Goal: Task Accomplishment & Management: Manage account settings

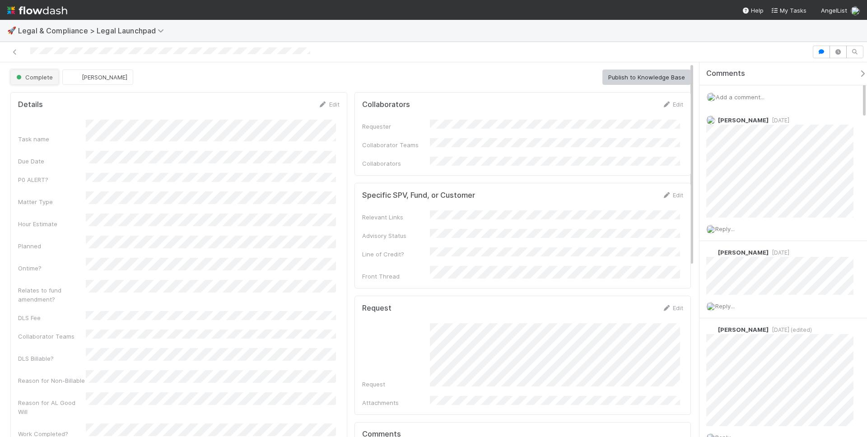
click at [23, 72] on button "Complete" at bounding box center [34, 77] width 48 height 15
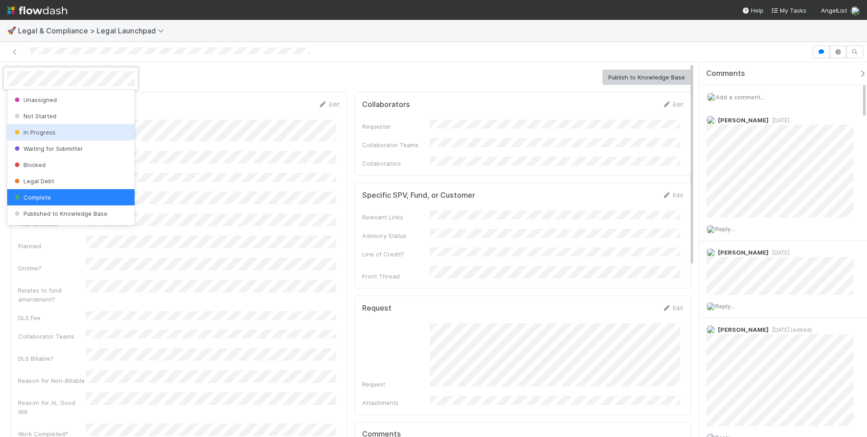
click at [71, 133] on div "In Progress" at bounding box center [70, 132] width 127 height 16
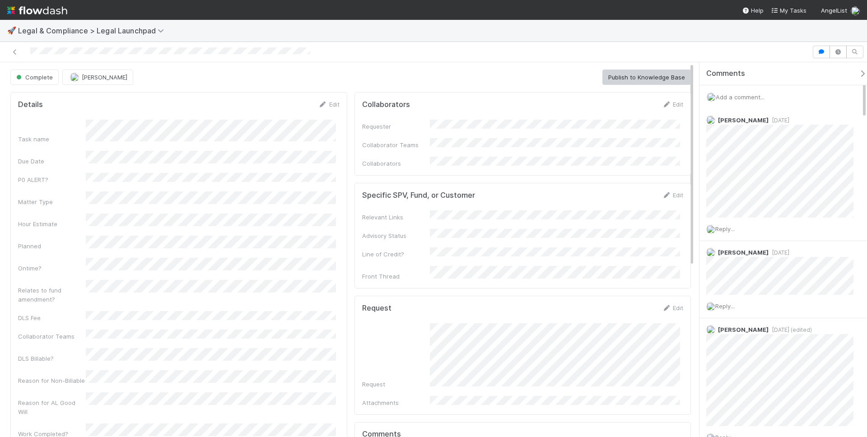
click at [536, 42] on div at bounding box center [433, 52] width 867 height 20
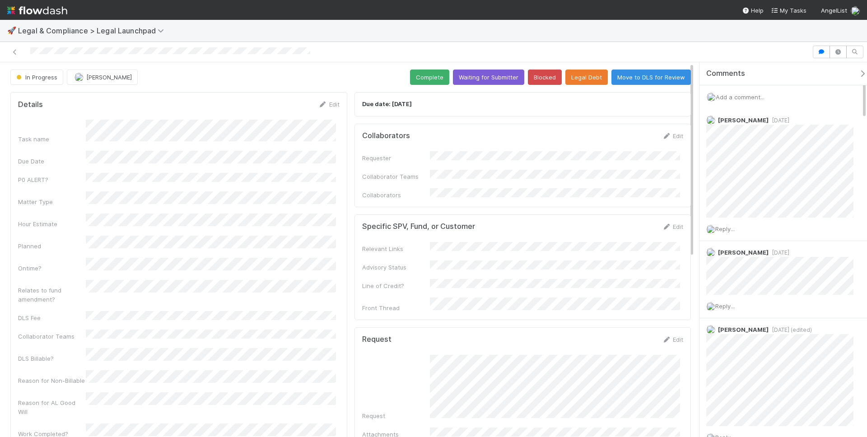
drag, startPoint x: 759, startPoint y: 89, endPoint x: 754, endPoint y: 97, distance: 9.1
click at [758, 90] on div "Add a comment..." at bounding box center [786, 96] width 174 height 23
click at [754, 97] on span "Add a comment..." at bounding box center [740, 96] width 49 height 7
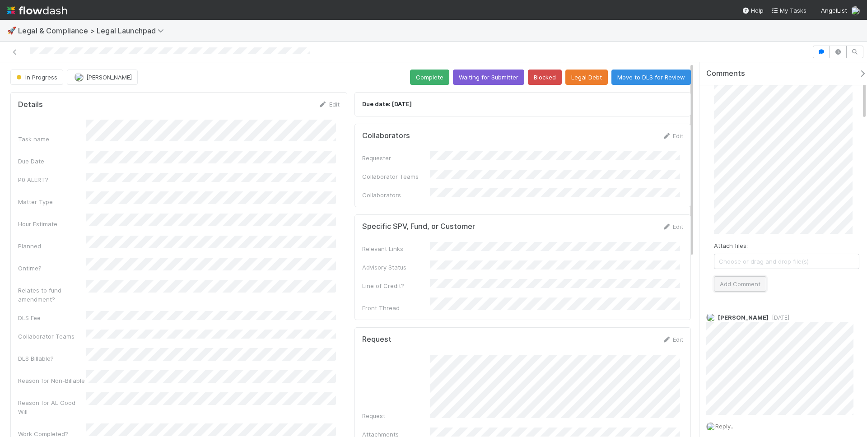
click at [748, 289] on button "Add Comment" at bounding box center [740, 283] width 52 height 15
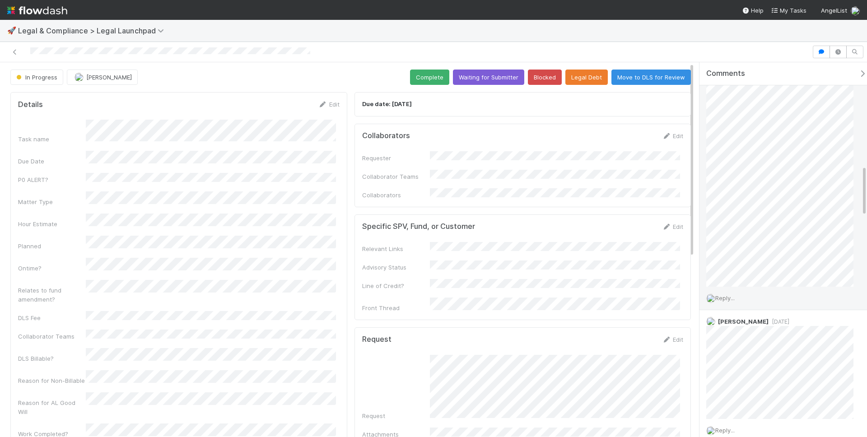
scroll to position [0, 0]
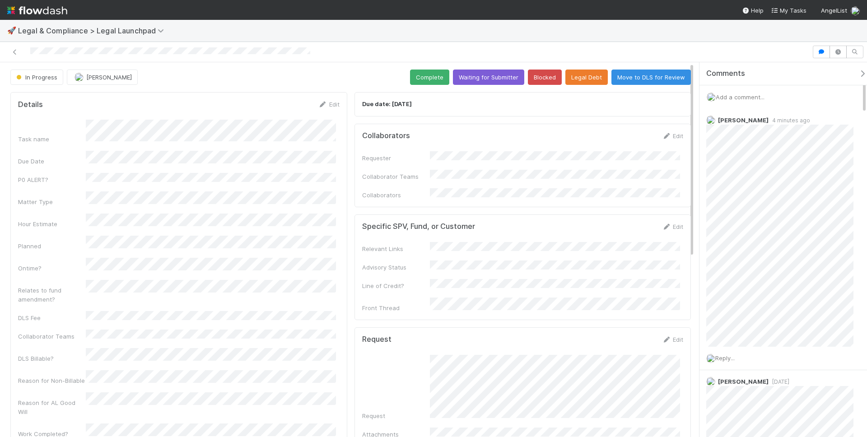
click at [507, 49] on div at bounding box center [406, 52] width 804 height 13
click at [334, 51] on div at bounding box center [406, 52] width 804 height 13
click at [109, 53] on div at bounding box center [406, 52] width 804 height 13
drag, startPoint x: 334, startPoint y: 51, endPoint x: 345, endPoint y: 53, distance: 11.0
click at [344, 53] on div at bounding box center [406, 52] width 804 height 13
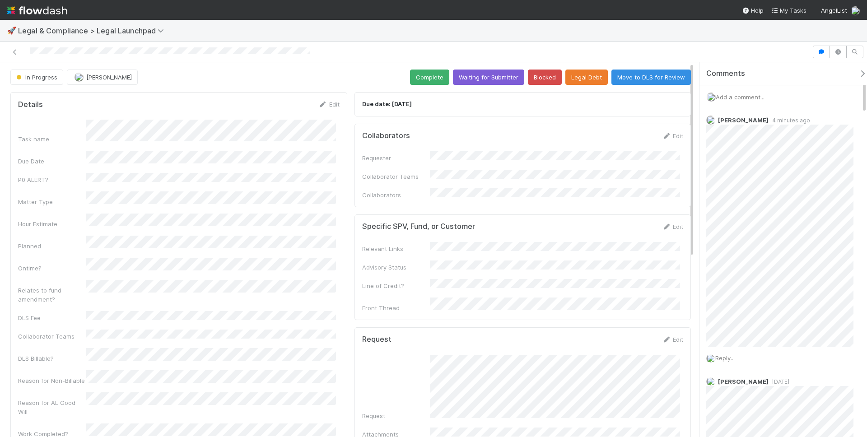
click at [194, 48] on div at bounding box center [406, 52] width 804 height 13
drag, startPoint x: 344, startPoint y: 51, endPoint x: 358, endPoint y: 51, distance: 14.4
click at [358, 51] on div at bounding box center [406, 52] width 804 height 13
click at [82, 53] on div at bounding box center [406, 52] width 804 height 13
drag, startPoint x: 330, startPoint y: 49, endPoint x: 362, endPoint y: 56, distance: 32.8
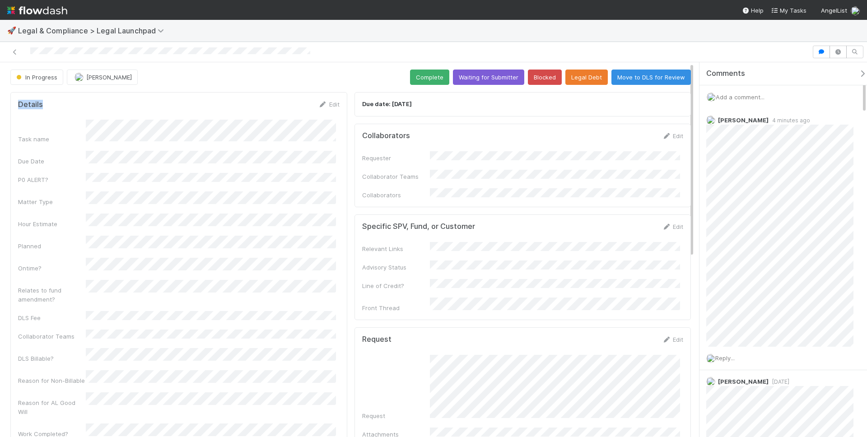
click at [329, 64] on div "In Progress [PERSON_NAME] Complete Waiting for Submitter Blocked Legal Debt Mov…" at bounding box center [433, 239] width 867 height 395
click at [364, 54] on div at bounding box center [406, 52] width 804 height 13
click at [146, 51] on div at bounding box center [406, 52] width 804 height 13
click at [647, 43] on div at bounding box center [433, 52] width 867 height 20
click at [572, 44] on div at bounding box center [433, 52] width 867 height 20
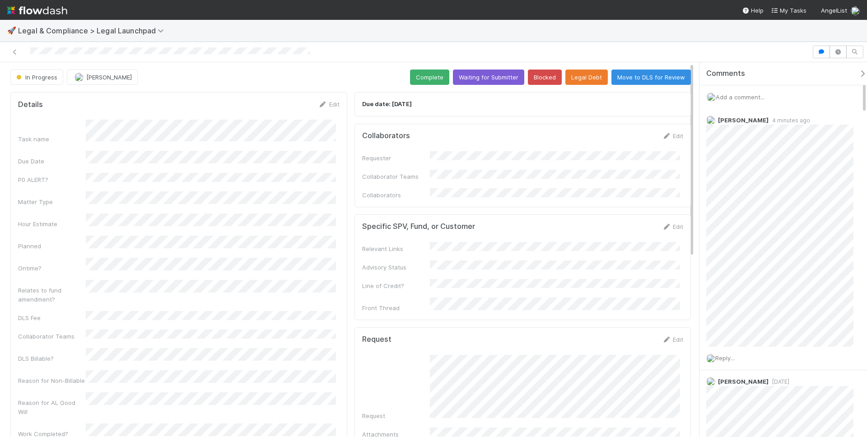
click at [583, 5] on nav "Help My Tasks AngelList" at bounding box center [433, 10] width 867 height 20
click at [257, 63] on div "In Progress [PERSON_NAME] Complete Waiting for Submitter Blocked Legal Debt Mov…" at bounding box center [350, 432] width 701 height 740
click at [578, 35] on div "🚀 Legal & Compliance > Legal Launchpad" at bounding box center [433, 31] width 867 height 22
click at [602, 177] on div "Requester Collaborator Teams Collaborators" at bounding box center [522, 175] width 321 height 48
click at [665, 131] on div "Edit" at bounding box center [672, 135] width 21 height 9
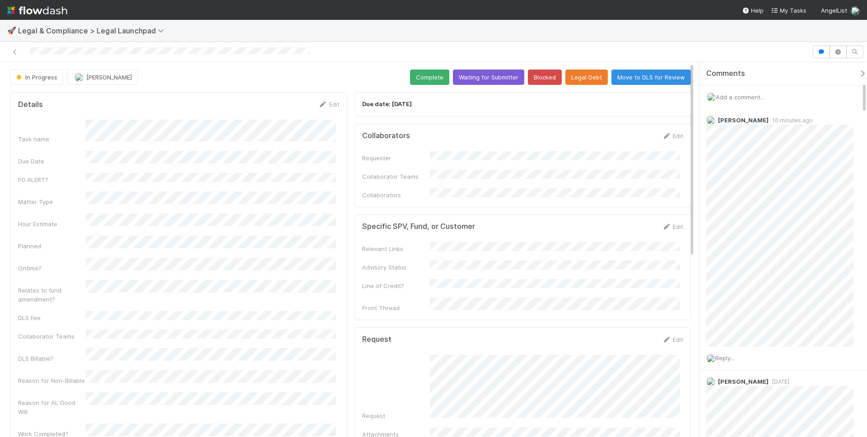
click at [663, 129] on div "Collaborators Edit Requester Collaborator Teams Collaborators" at bounding box center [522, 166] width 337 height 84
click at [662, 132] on link "Edit" at bounding box center [672, 135] width 21 height 7
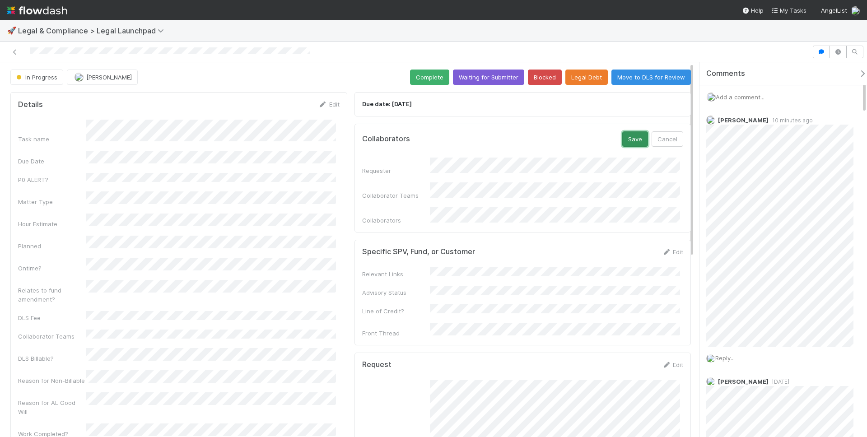
click at [627, 137] on button "Save" at bounding box center [635, 138] width 26 height 15
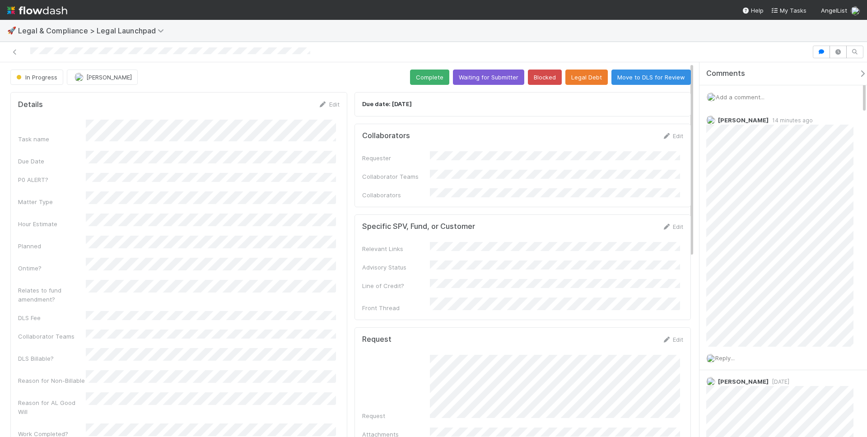
click at [635, 22] on div "🚀 Legal & Compliance > Legal Launchpad" at bounding box center [433, 31] width 867 height 22
click at [584, 51] on div at bounding box center [406, 52] width 804 height 13
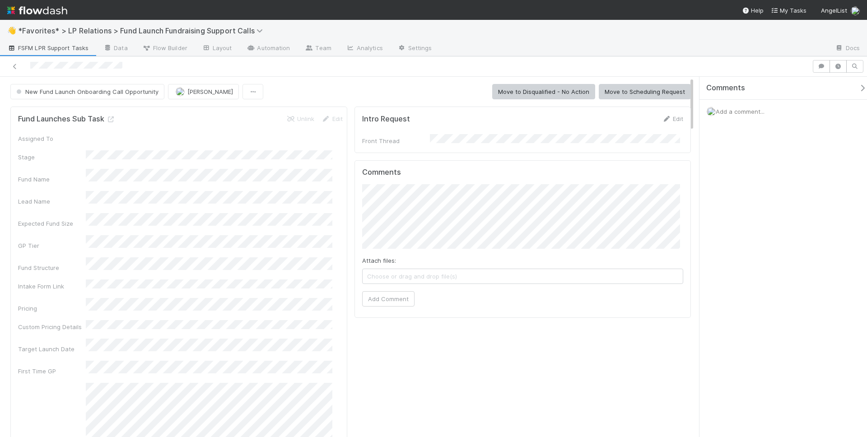
click at [100, 139] on div "Assigned To" at bounding box center [180, 138] width 325 height 9
drag, startPoint x: 331, startPoint y: 62, endPoint x: 325, endPoint y: 65, distance: 7.5
click at [331, 62] on div at bounding box center [406, 66] width 804 height 13
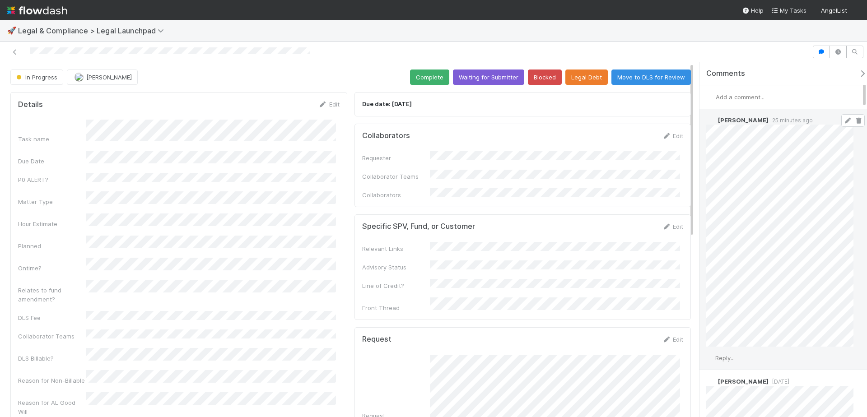
click at [854, 120] on icon at bounding box center [858, 121] width 9 height 6
click at [854, 121] on icon at bounding box center [858, 121] width 9 height 6
click at [31, 82] on button "In Progress" at bounding box center [36, 77] width 53 height 15
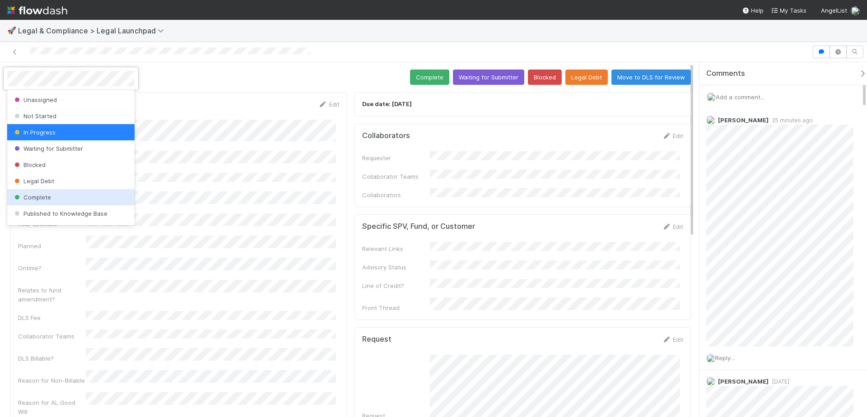
click at [51, 195] on div "Complete" at bounding box center [70, 197] width 127 height 16
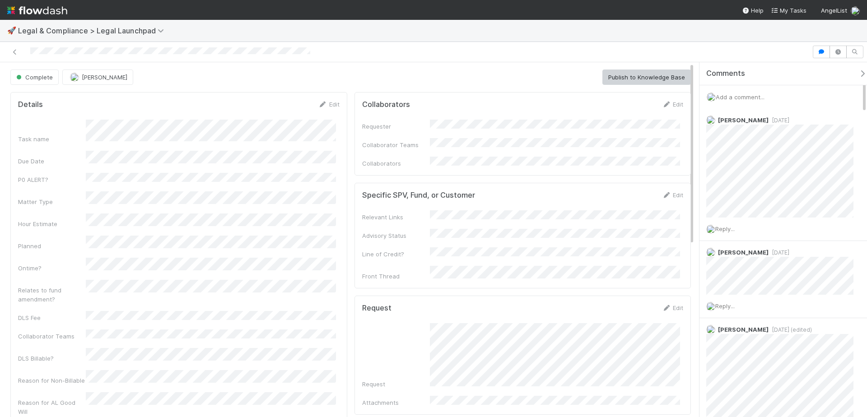
click at [419, 38] on div "🚀 Legal & Compliance > Legal Launchpad" at bounding box center [433, 31] width 867 height 22
